Goal: Information Seeking & Learning: Learn about a topic

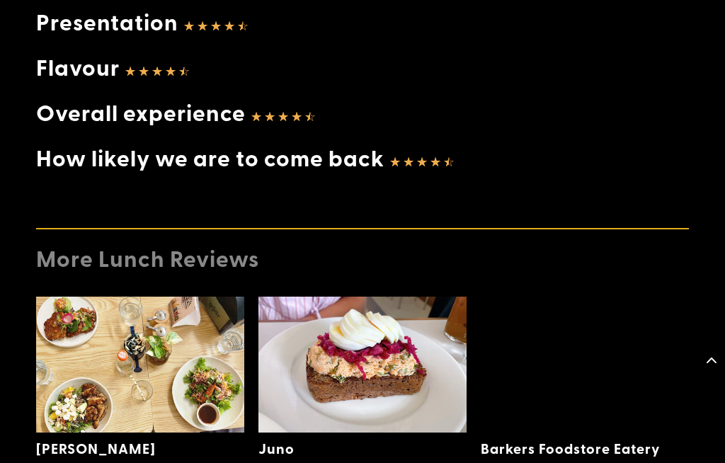
scroll to position [2285, 0]
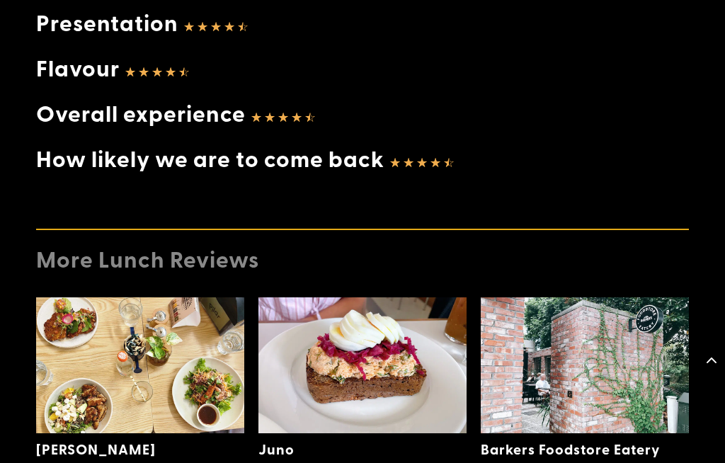
click at [372, 345] on img at bounding box center [362, 365] width 208 height 137
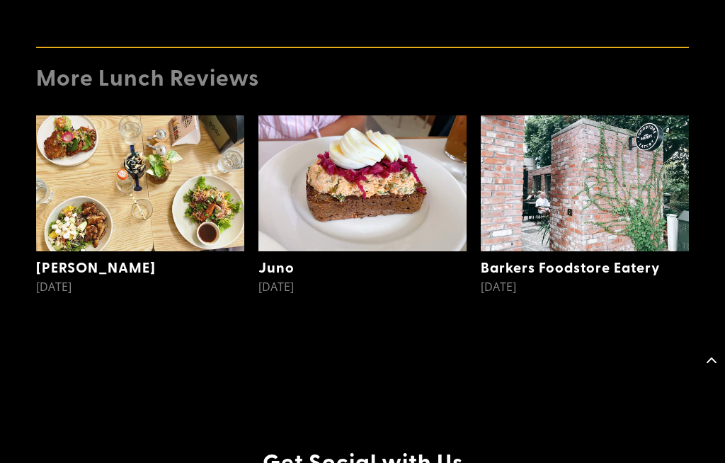
click at [137, 131] on img at bounding box center [140, 183] width 208 height 137
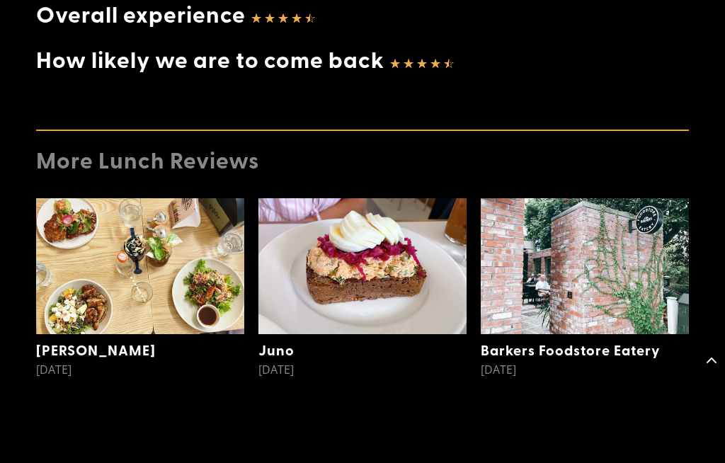
scroll to position [2382, 0]
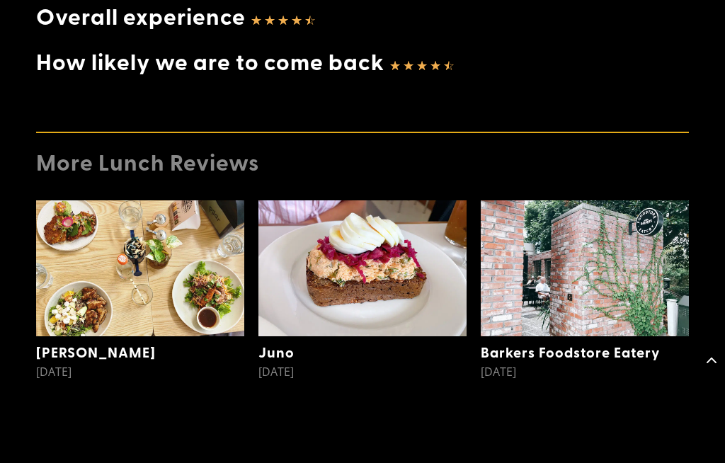
click at [582, 342] on link "Barkers Foodstore Eatery" at bounding box center [570, 352] width 179 height 20
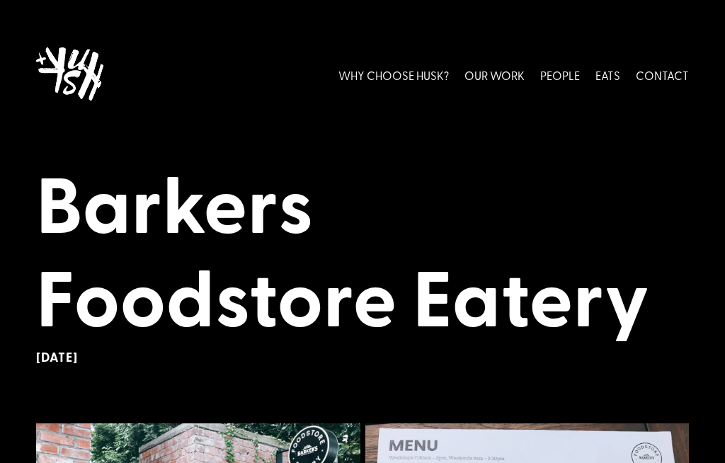
click at [608, 72] on link "EATS" at bounding box center [607, 74] width 25 height 63
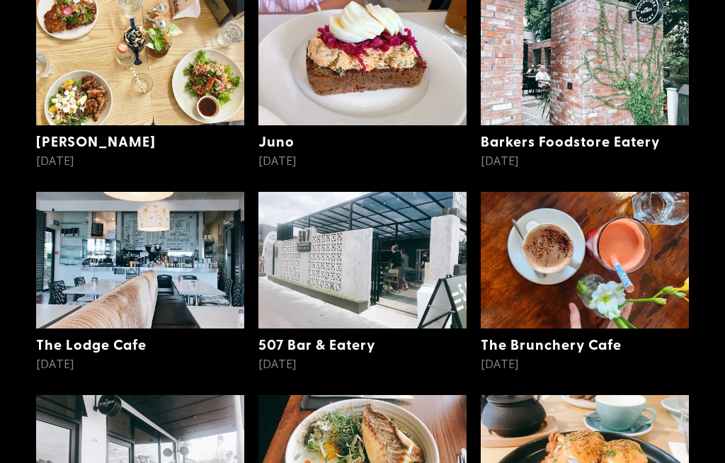
scroll to position [476, 0]
click at [116, 341] on link "The Lodge Cafe" at bounding box center [91, 344] width 110 height 20
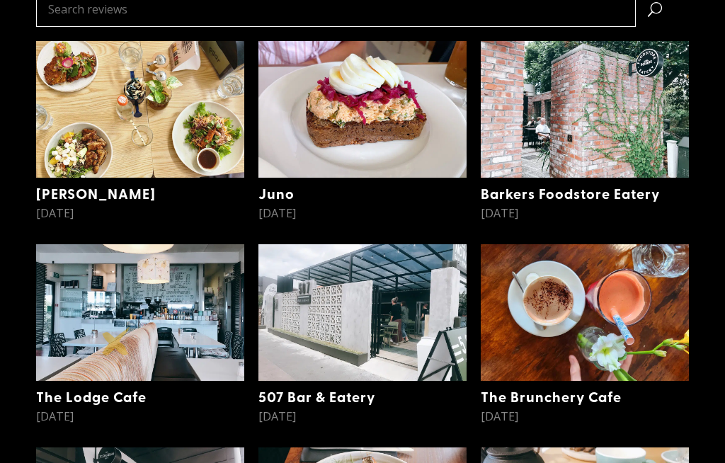
scroll to position [430, 0]
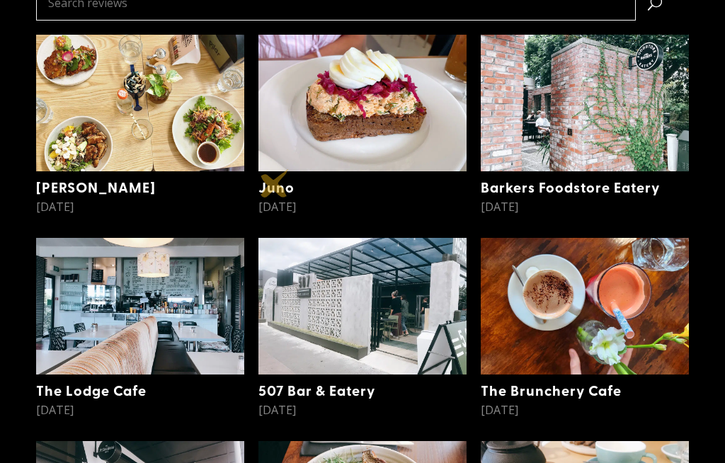
click at [275, 183] on link "Juno" at bounding box center [276, 187] width 36 height 20
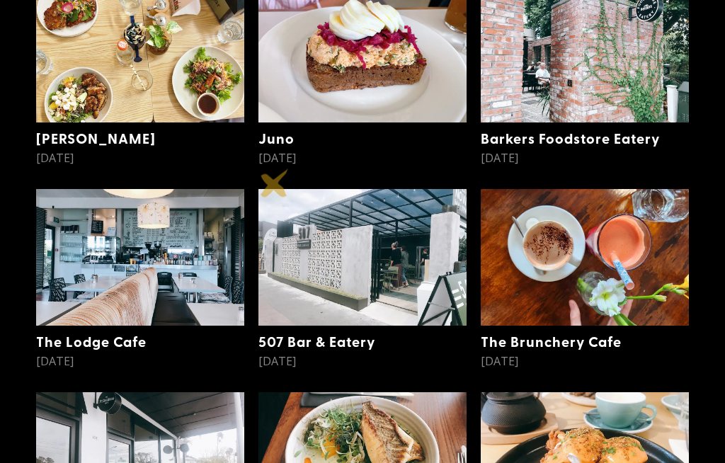
scroll to position [479, 0]
click at [349, 345] on link "507 Bar & Eatery" at bounding box center [316, 341] width 117 height 20
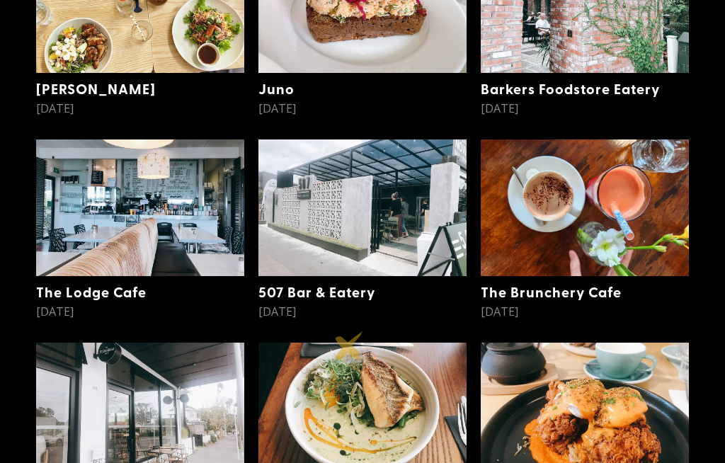
click at [560, 290] on link "The Brunchery Cafe" at bounding box center [551, 292] width 141 height 20
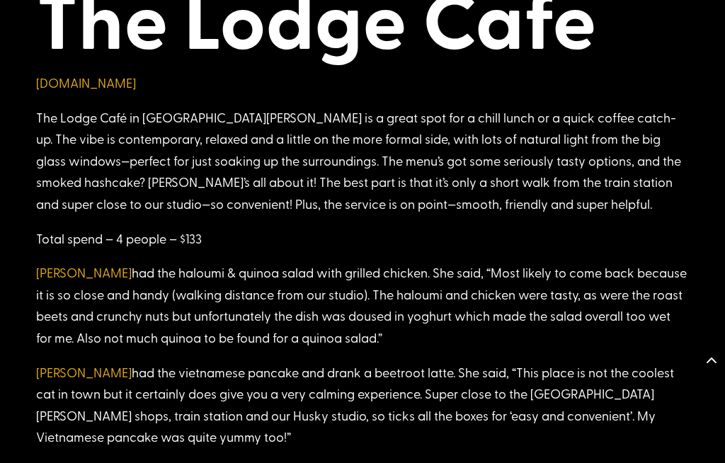
scroll to position [1539, 0]
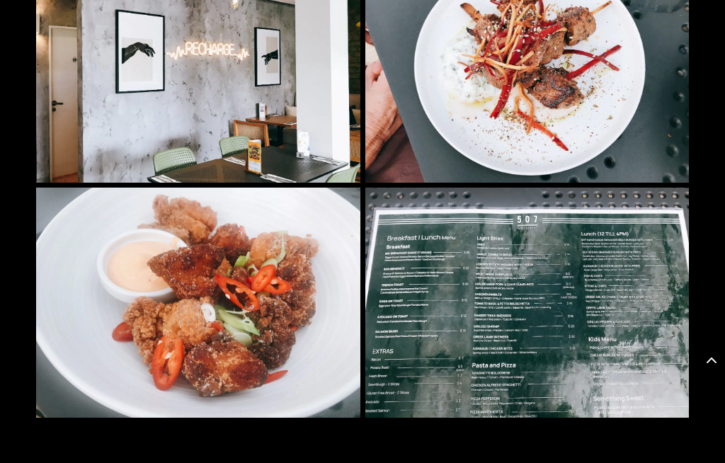
scroll to position [602, 0]
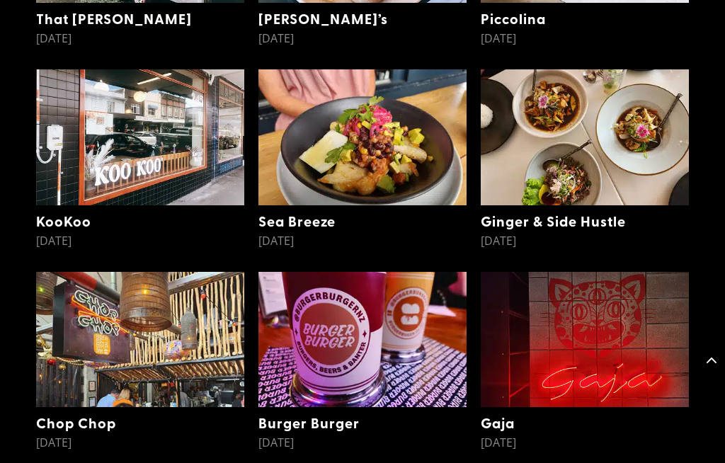
scroll to position [2245, 0]
